Goal: Navigation & Orientation: Find specific page/section

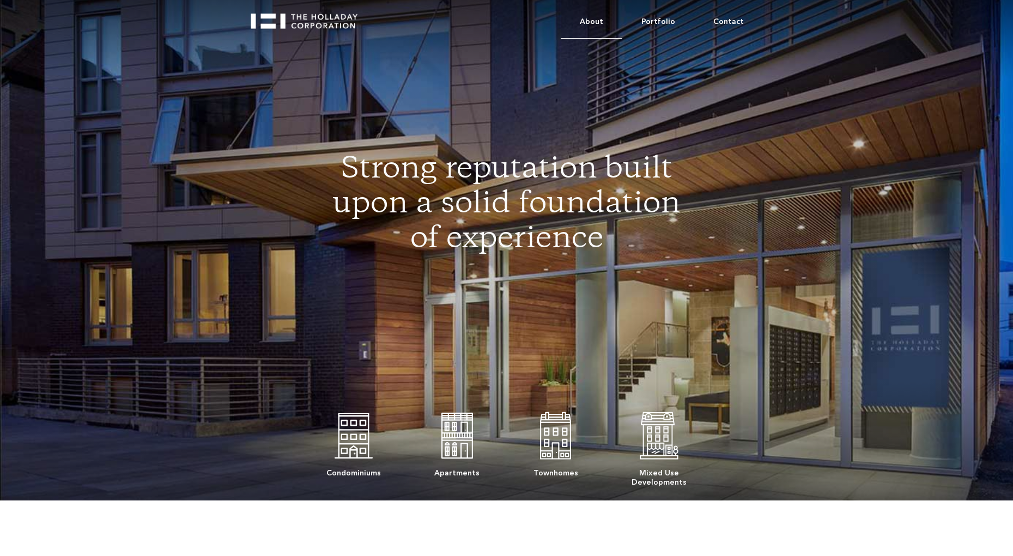
click at [605, 19] on link "About" at bounding box center [592, 21] width 62 height 33
click at [598, 21] on link "About" at bounding box center [592, 21] width 62 height 33
click at [667, 23] on link "Portfolio" at bounding box center [658, 21] width 72 height 33
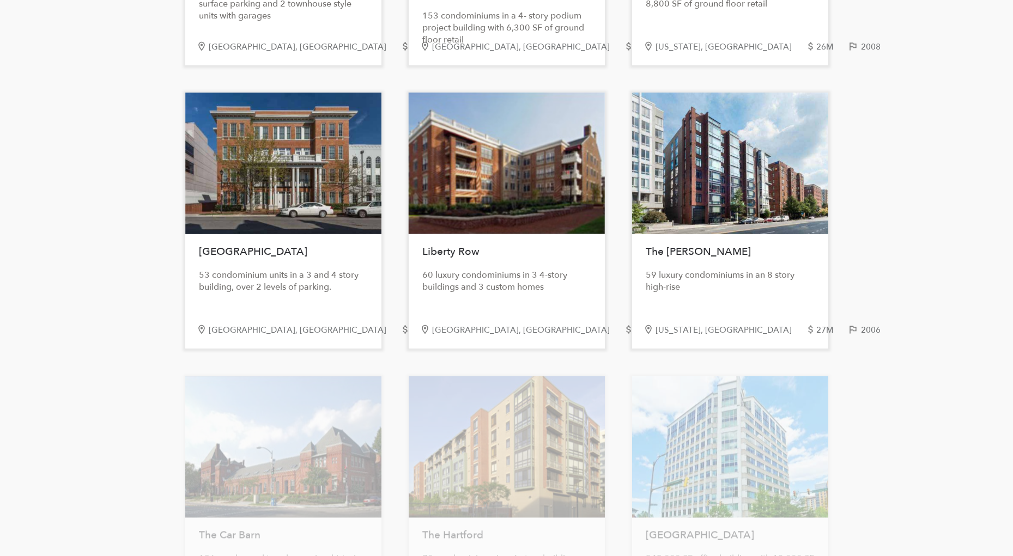
scroll to position [1576, 0]
